Goal: Information Seeking & Learning: Check status

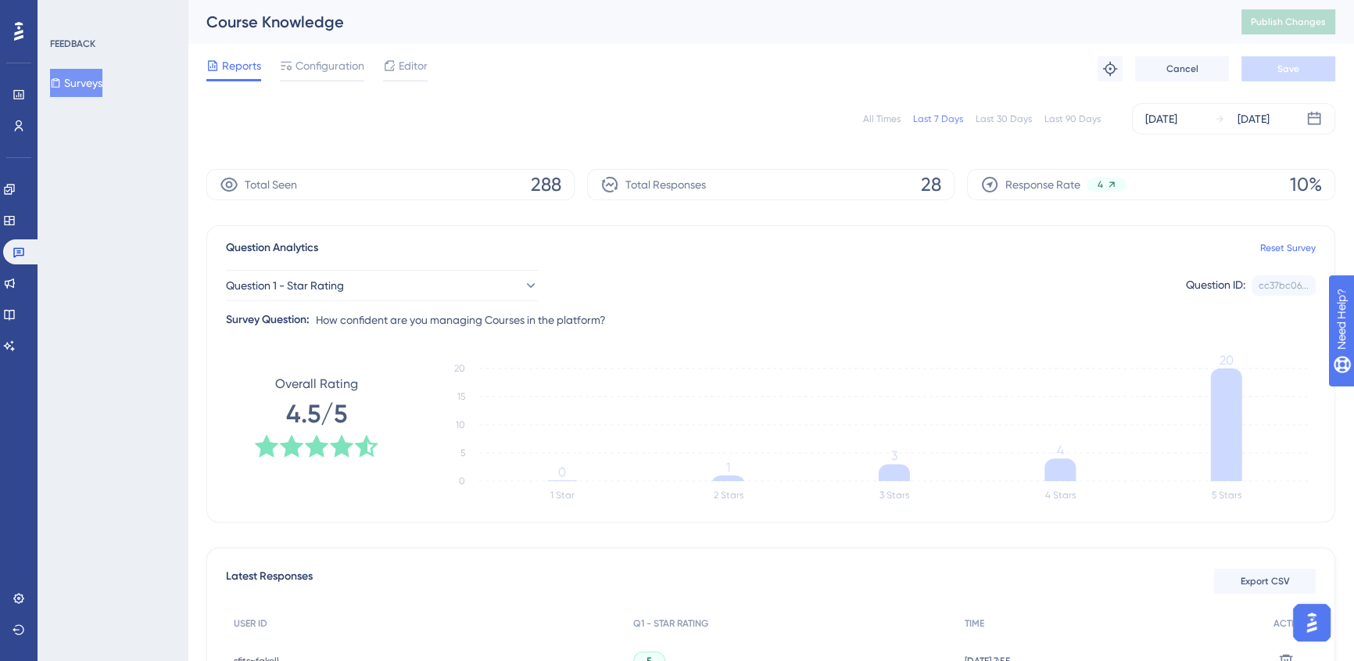
click at [88, 81] on button "Surveys" at bounding box center [76, 83] width 52 height 28
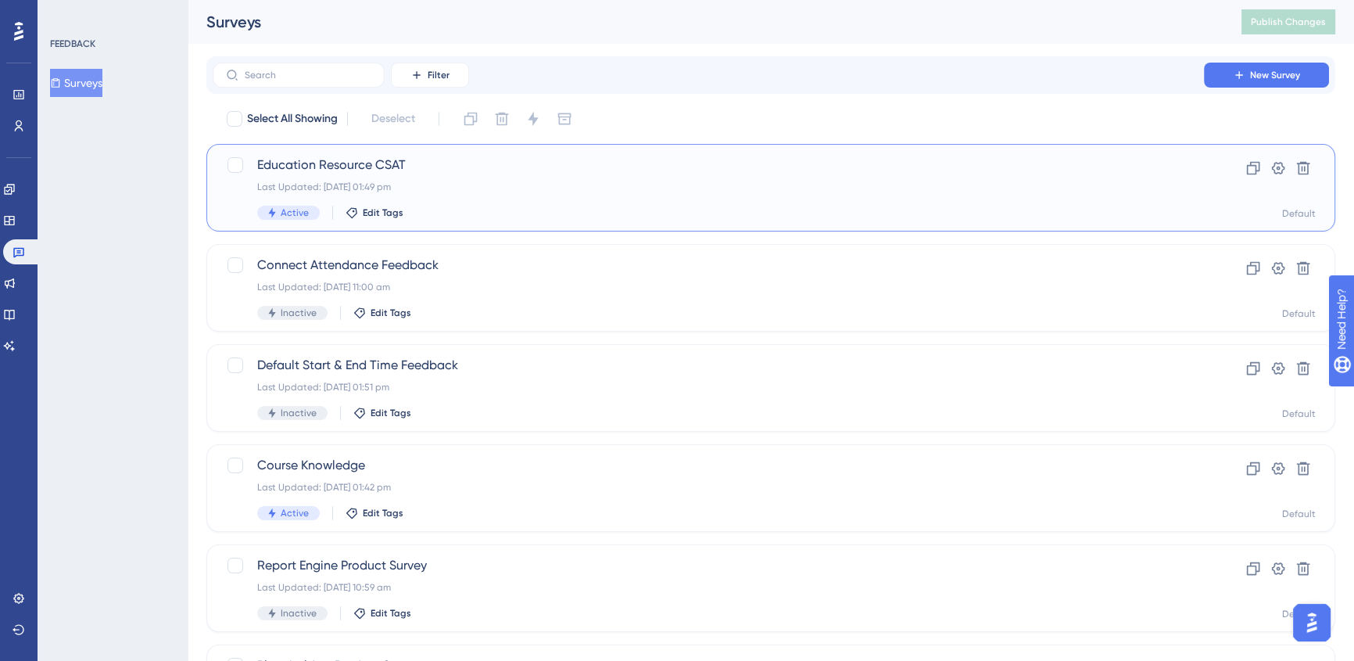
click at [557, 174] on div "Education Resource CSAT Last Updated: [DATE] 01:49 pm Active Edit Tags" at bounding box center [708, 188] width 902 height 64
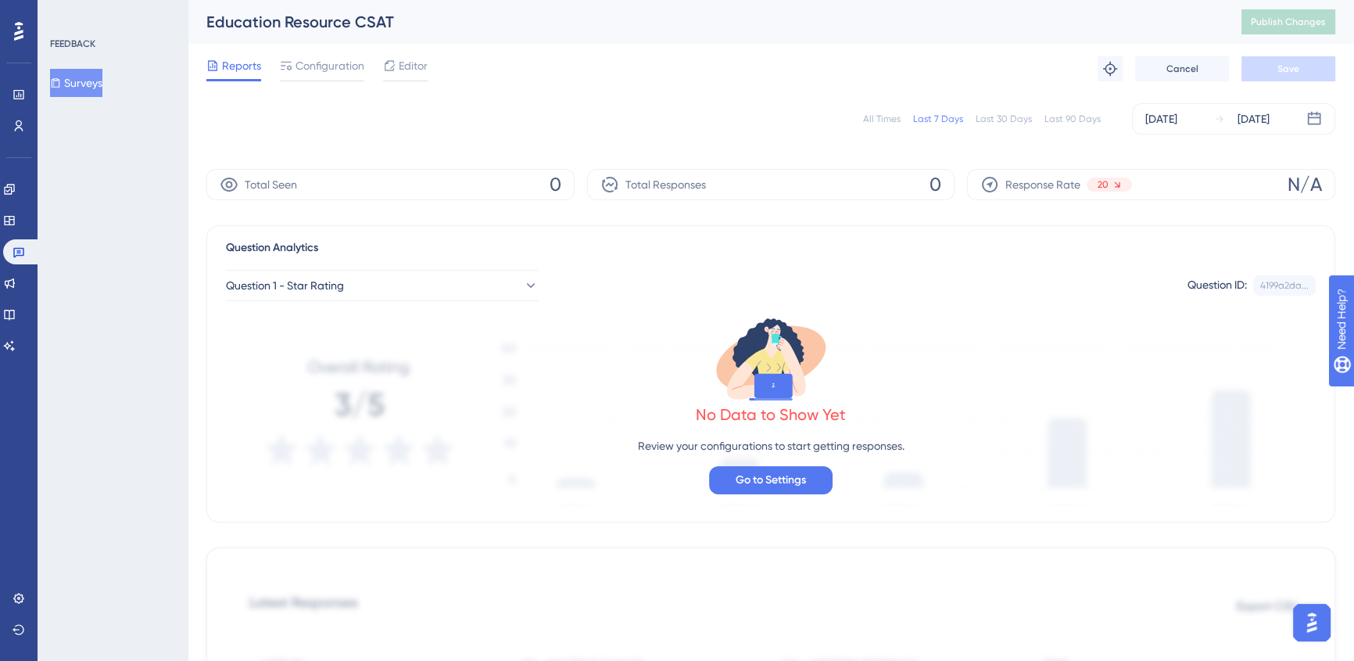
click at [60, 80] on icon at bounding box center [56, 82] width 9 height 9
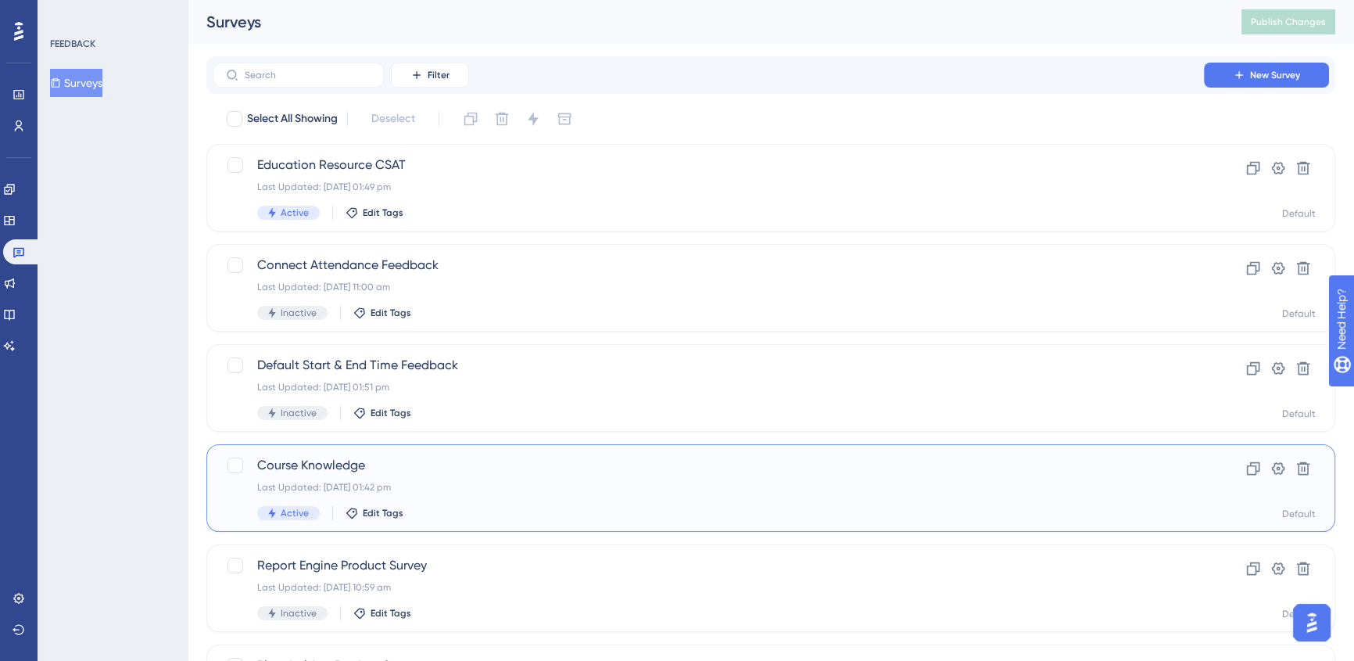
click at [426, 462] on span "Course Knowledge" at bounding box center [708, 465] width 902 height 19
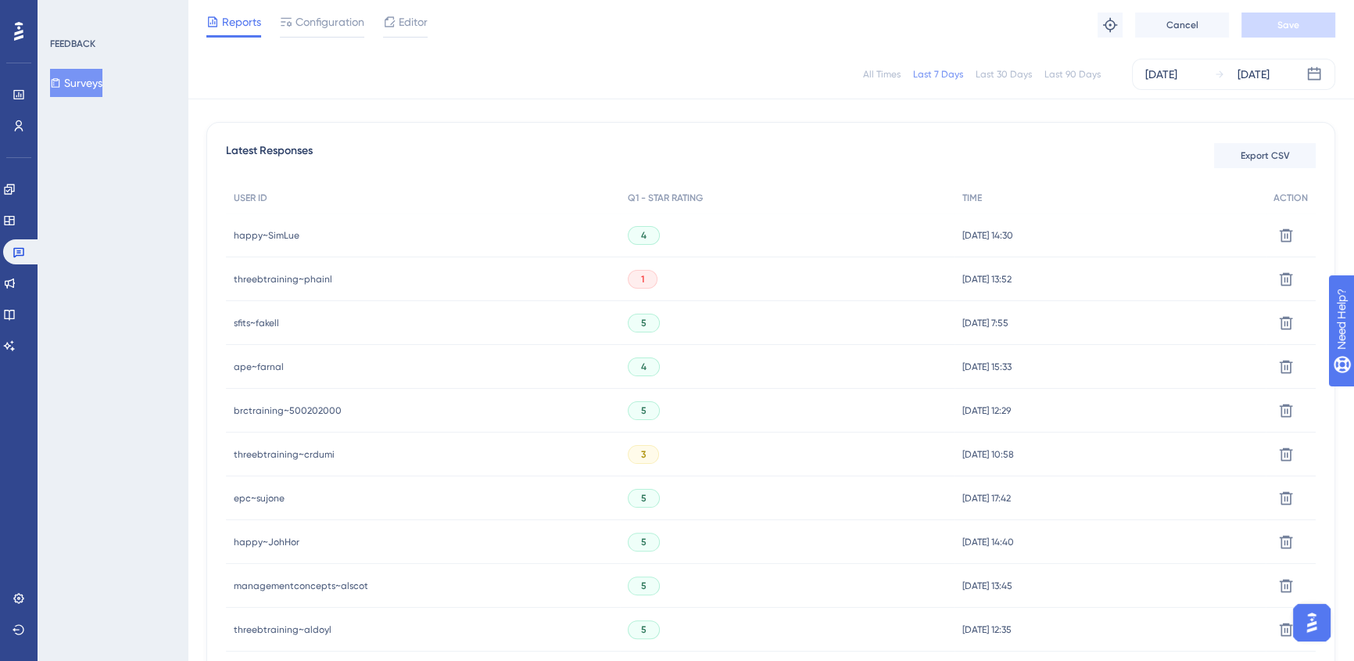
scroll to position [426, 0]
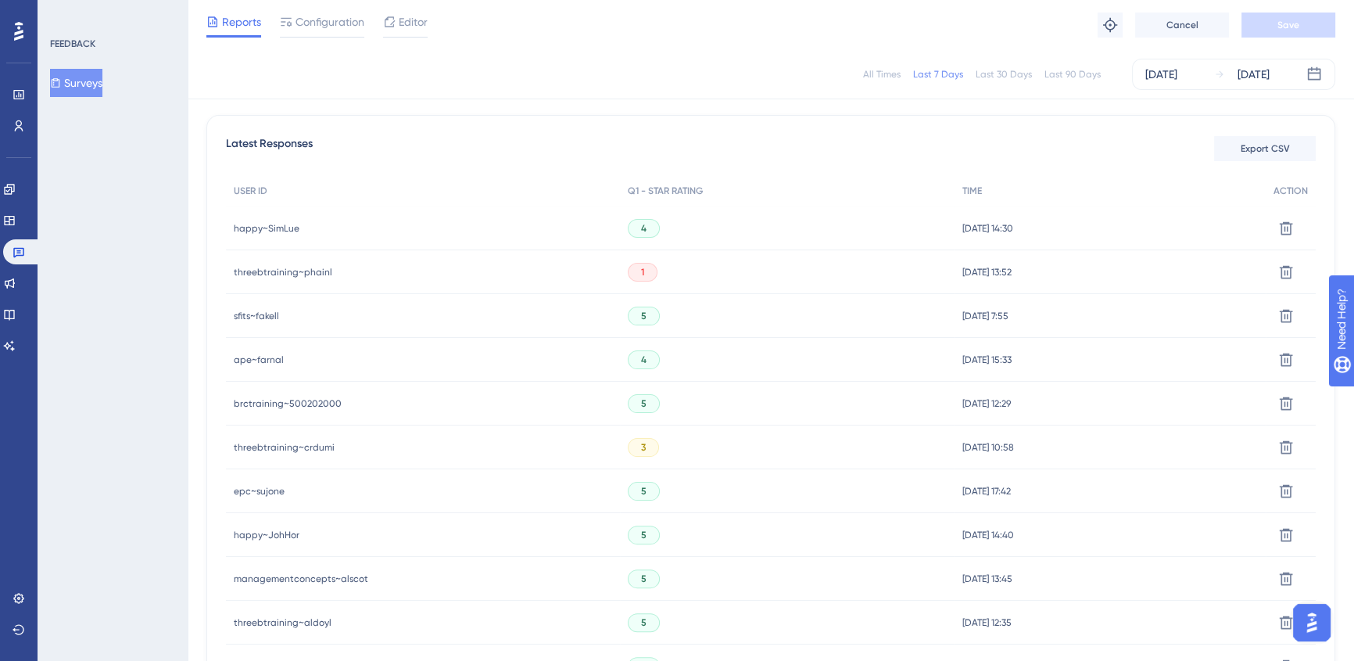
click at [299, 274] on span "threebtraining~phainl" at bounding box center [283, 272] width 99 height 13
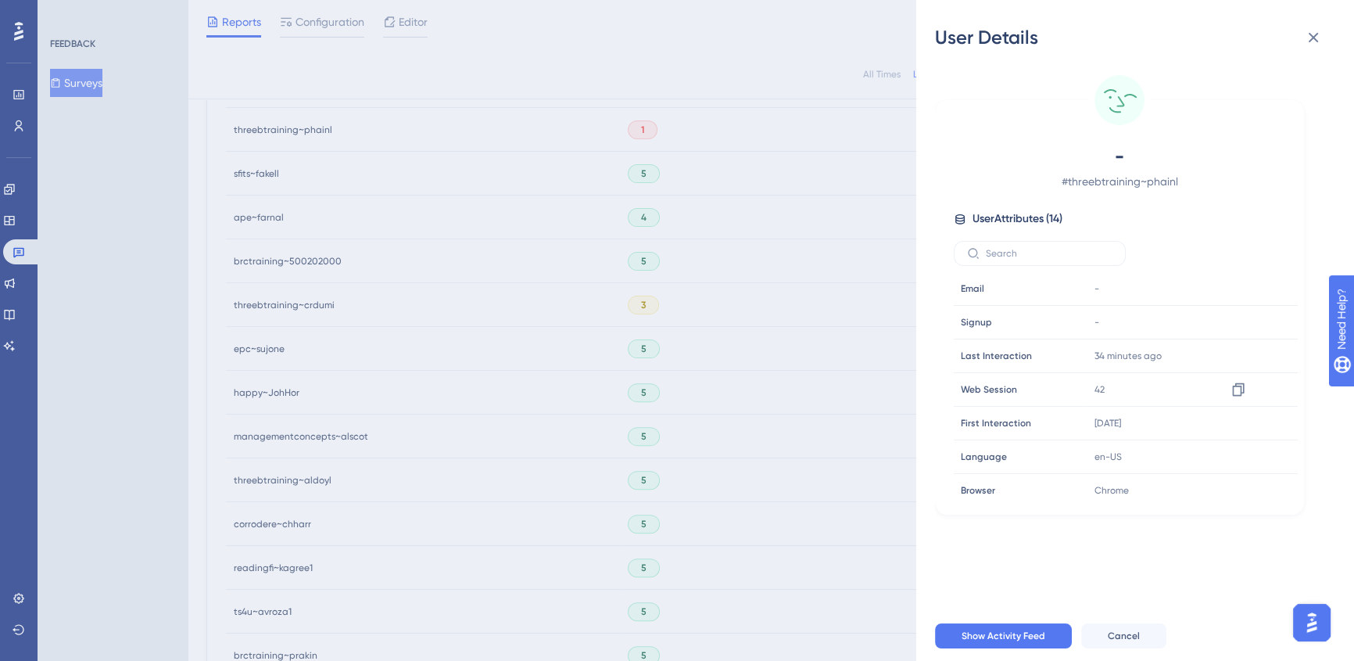
scroll to position [0, 0]
click at [1321, 41] on icon at bounding box center [1313, 37] width 19 height 19
